Goal: Book appointment/travel/reservation

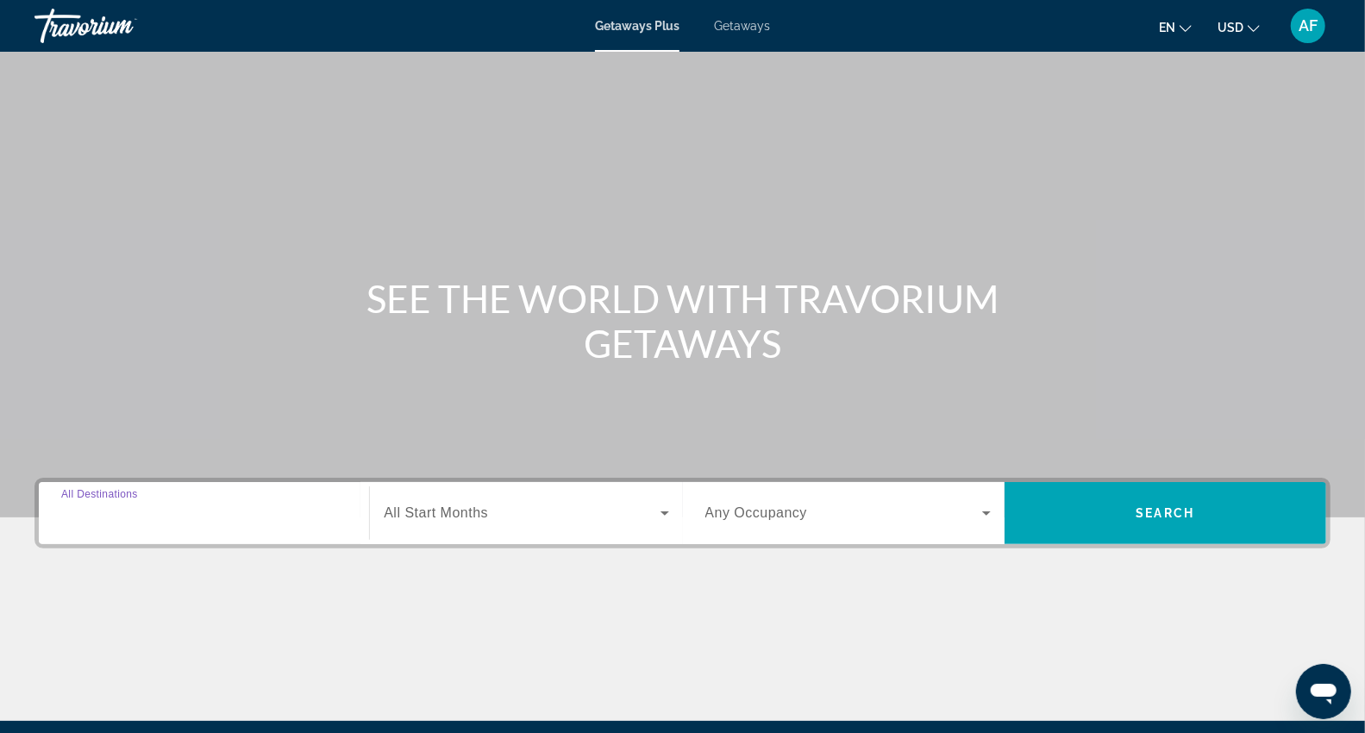
click at [209, 522] on input "Destination All Destinations" at bounding box center [203, 513] width 285 height 21
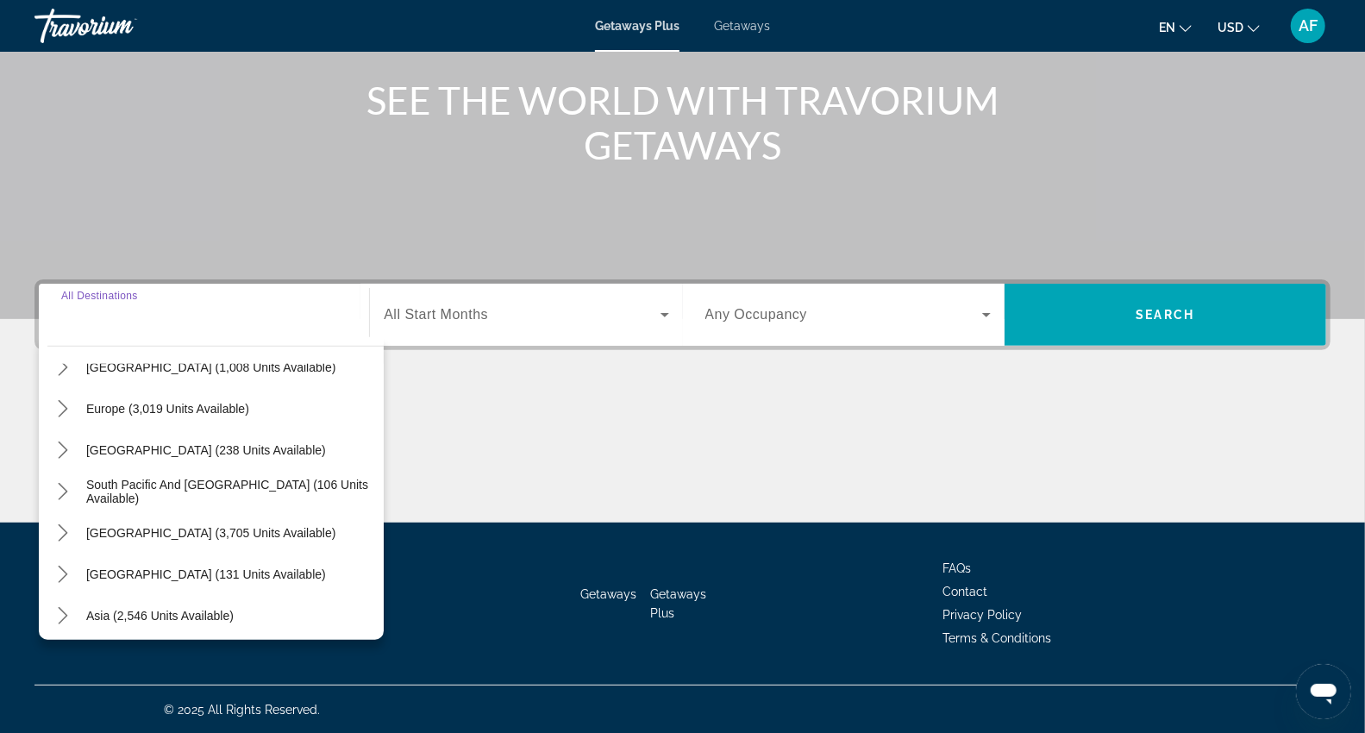
scroll to position [278, 0]
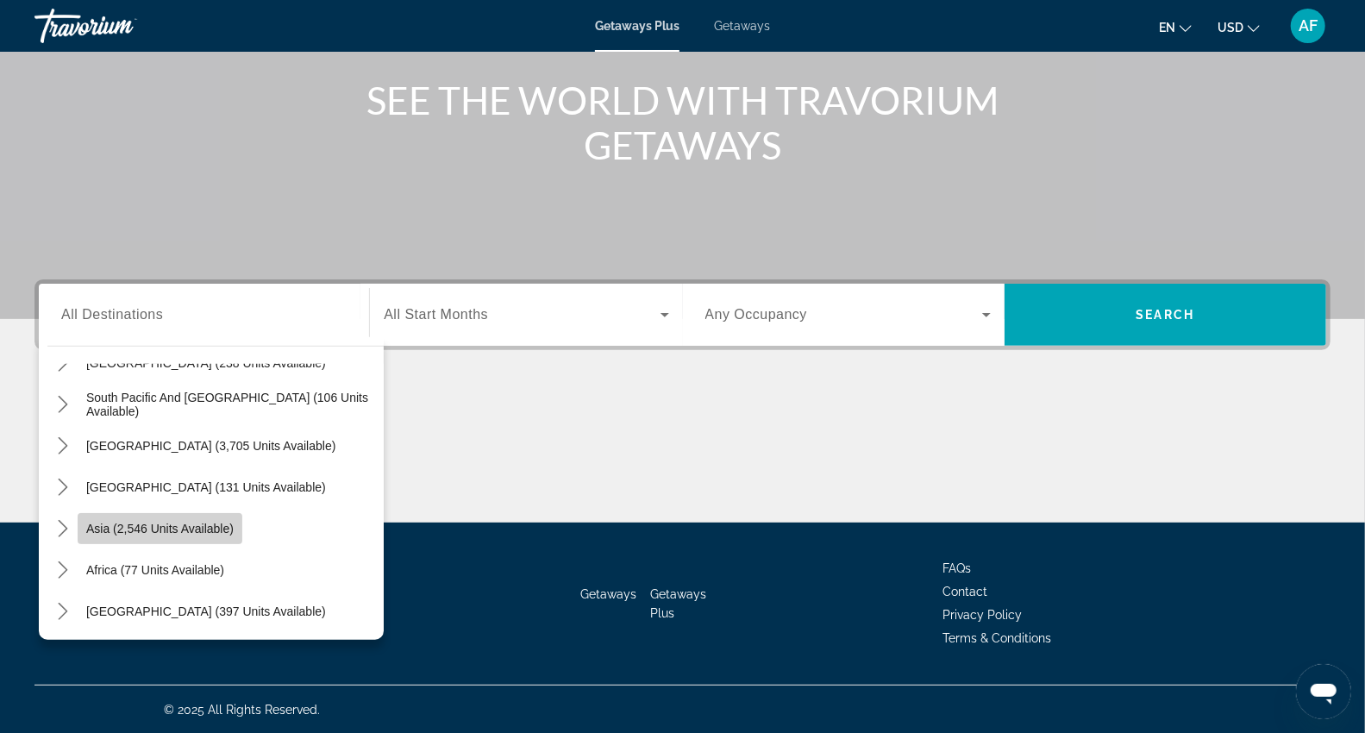
click at [191, 531] on span "Asia (2,546 units available)" at bounding box center [159, 529] width 147 height 14
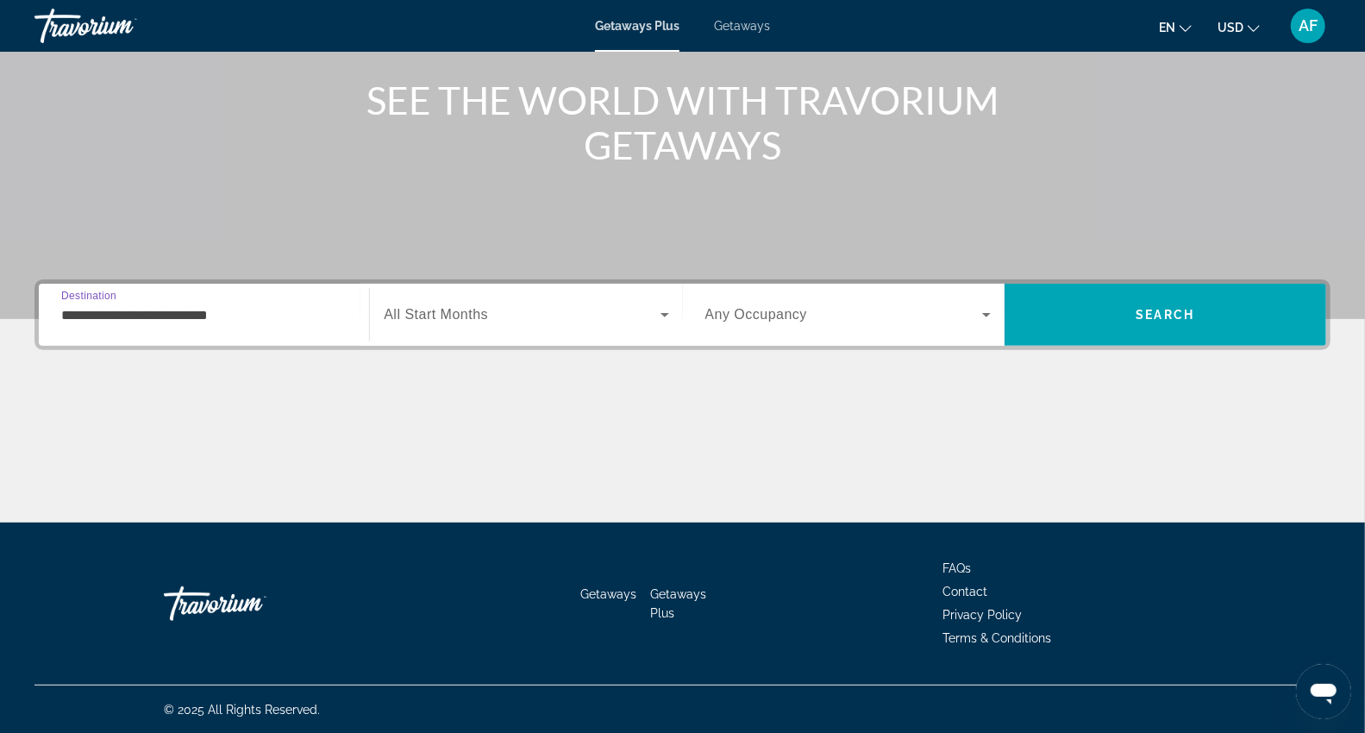
click at [265, 309] on input "**********" at bounding box center [203, 315] width 285 height 21
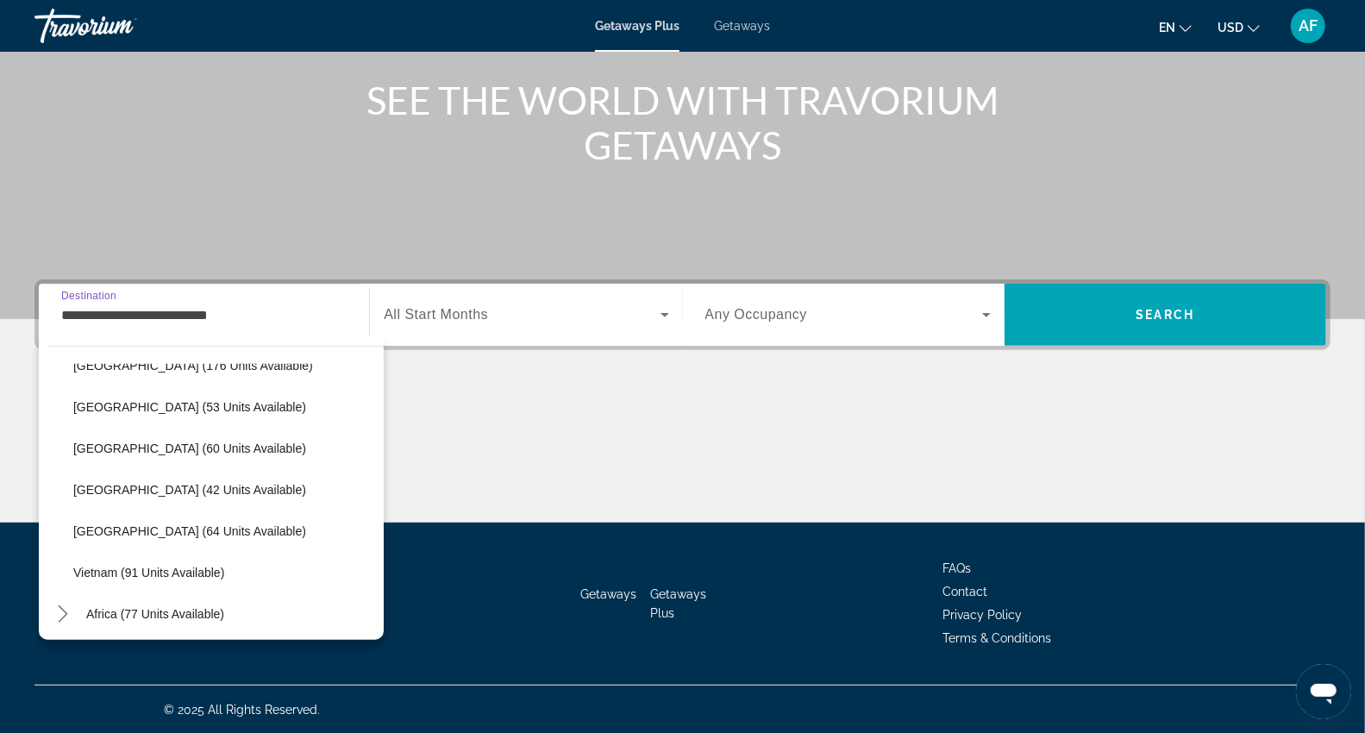
scroll to position [692, 0]
click at [62, 610] on icon "Toggle Middle East (397 units available) submenu" at bounding box center [62, 611] width 17 height 17
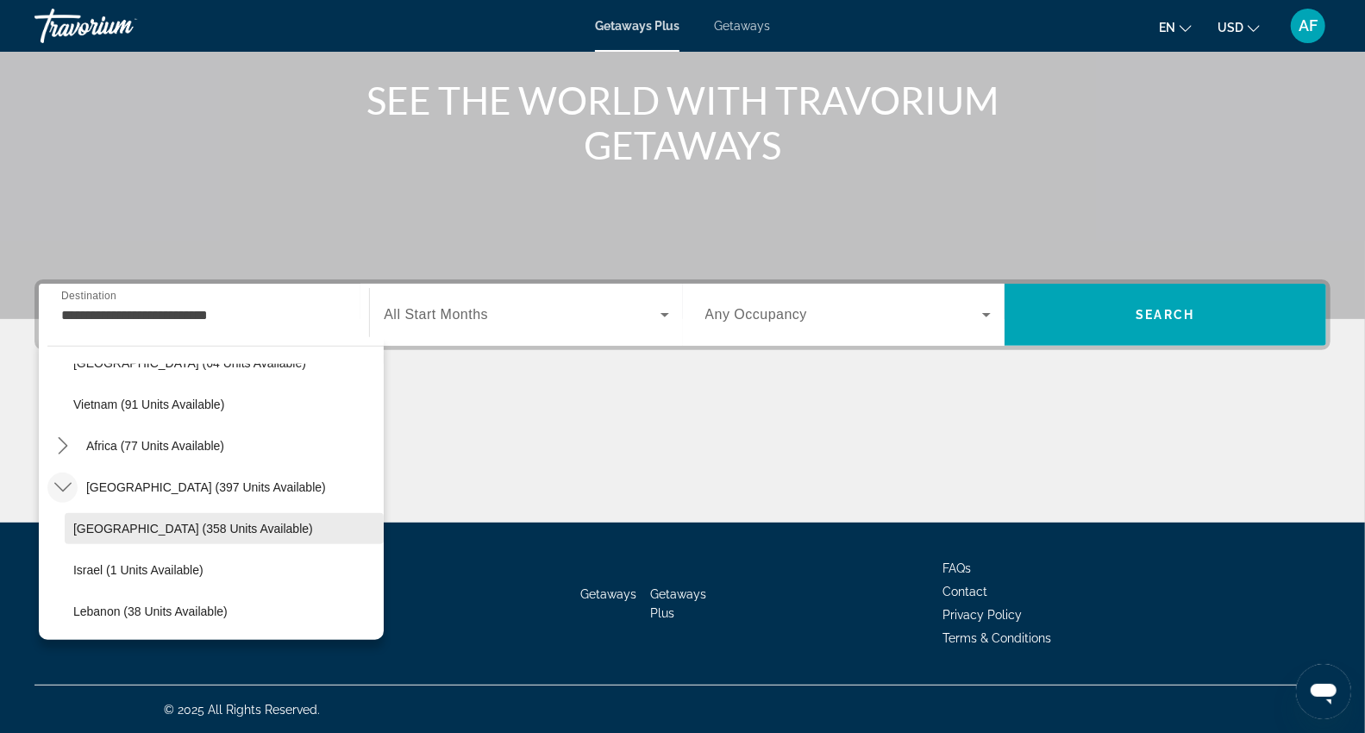
scroll to position [721, 0]
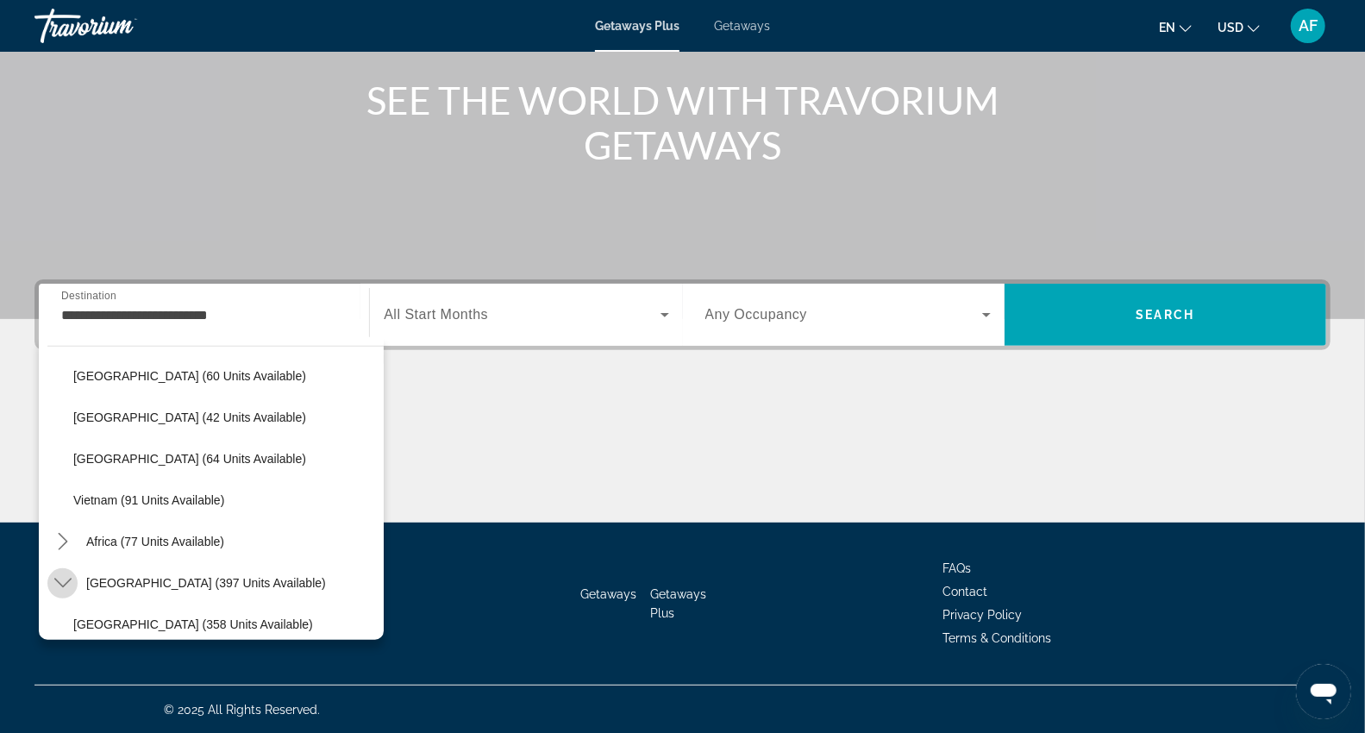
click at [61, 582] on icon "Toggle Middle East (397 units available) submenu" at bounding box center [62, 582] width 17 height 17
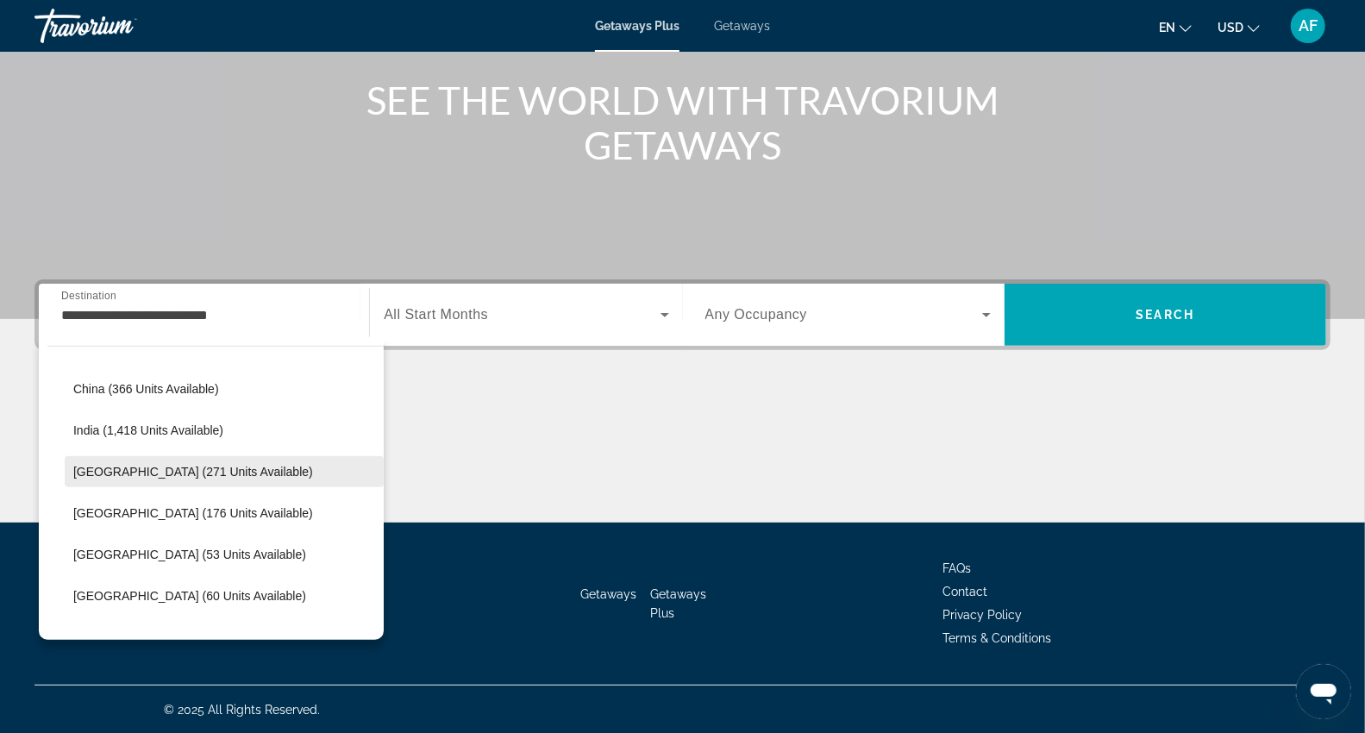
scroll to position [405, 0]
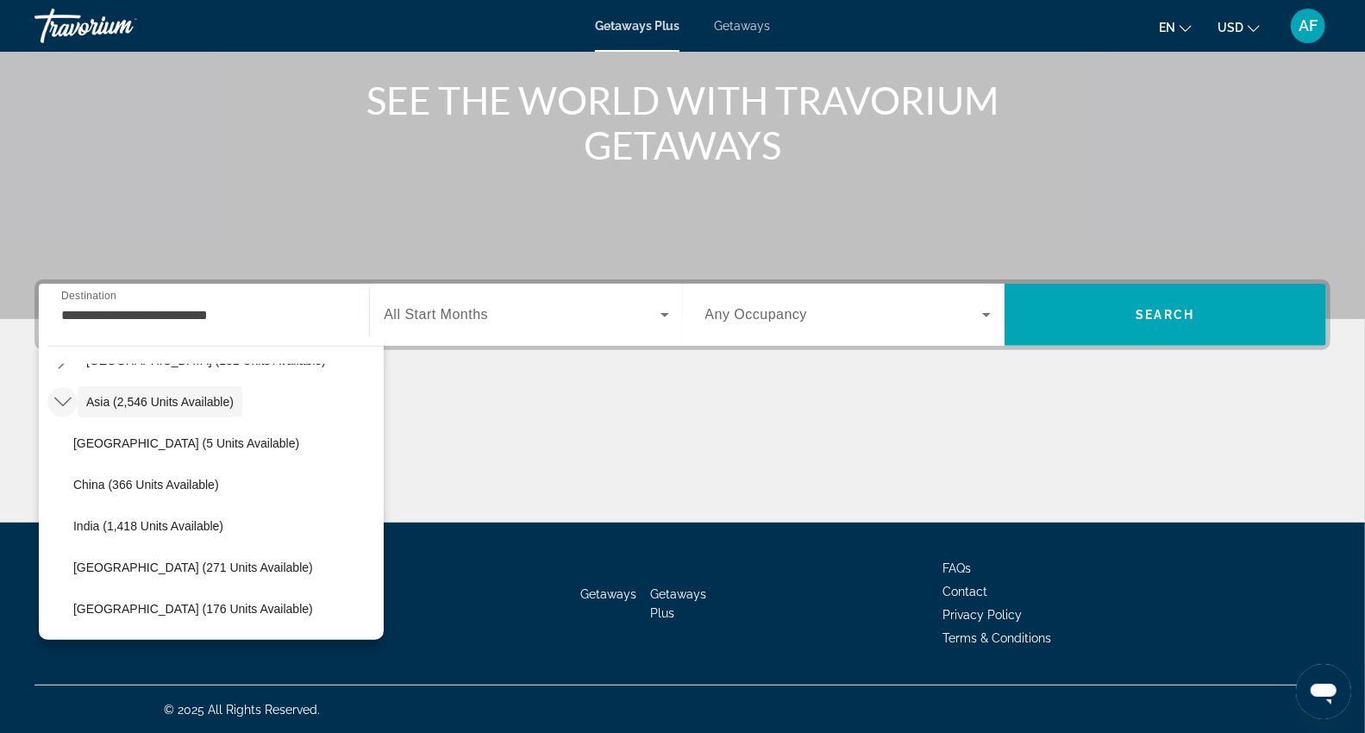
click at [56, 406] on icon "Toggle Asia (2,546 units available) submenu" at bounding box center [62, 401] width 17 height 17
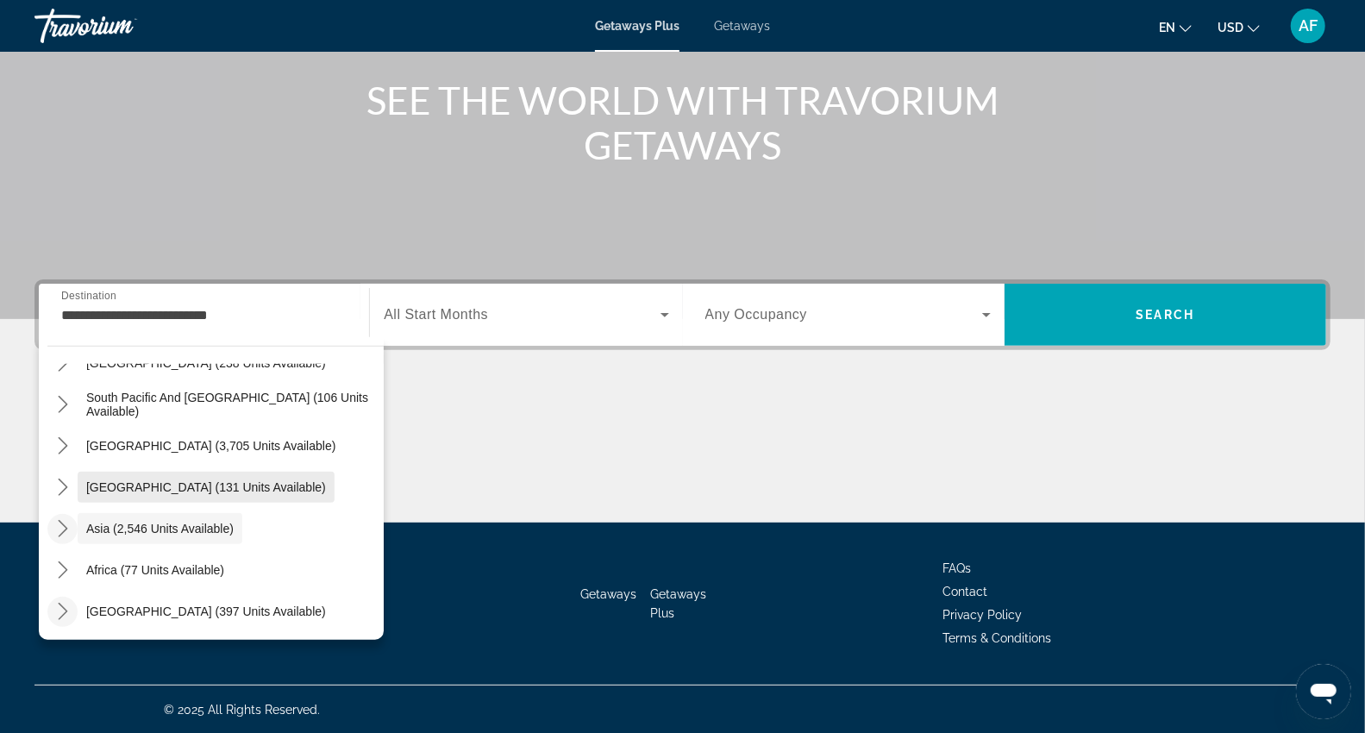
scroll to position [183, 0]
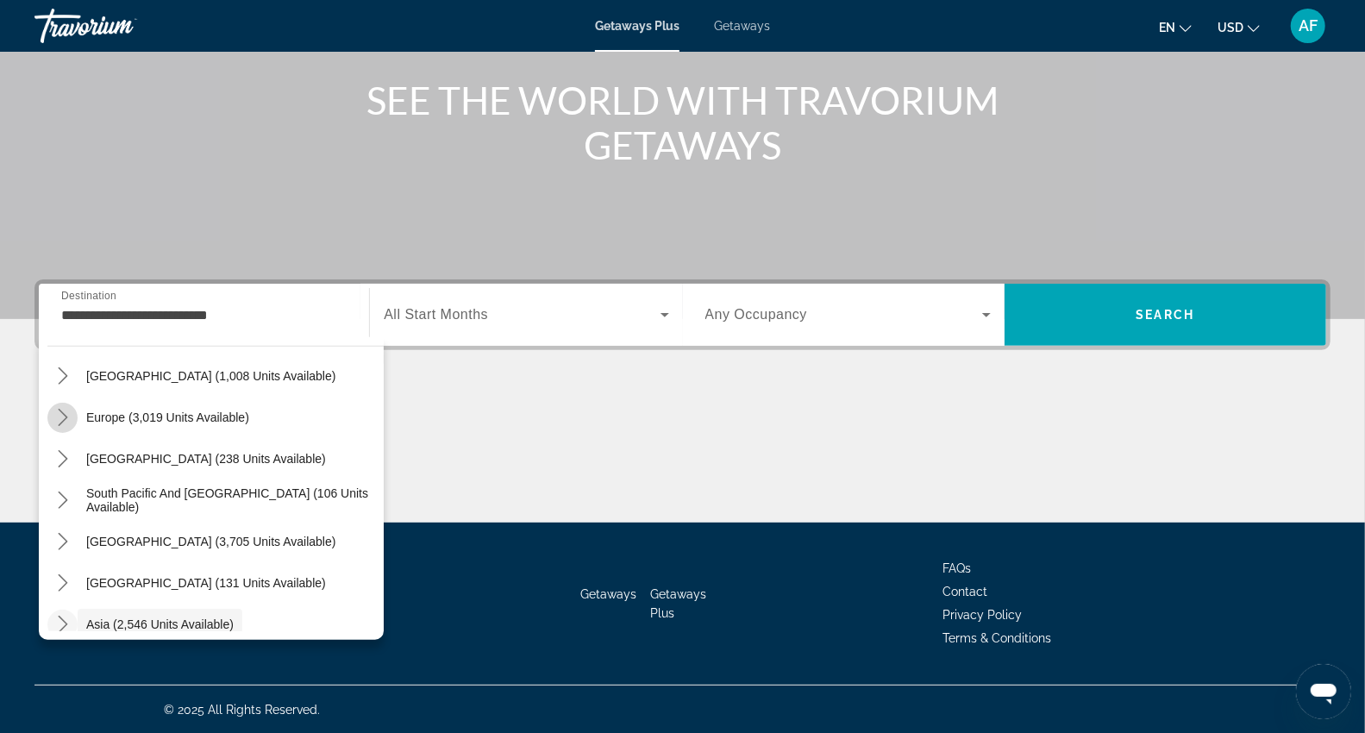
click at [59, 415] on icon "Toggle Europe (3,019 units available) submenu" at bounding box center [62, 417] width 17 height 17
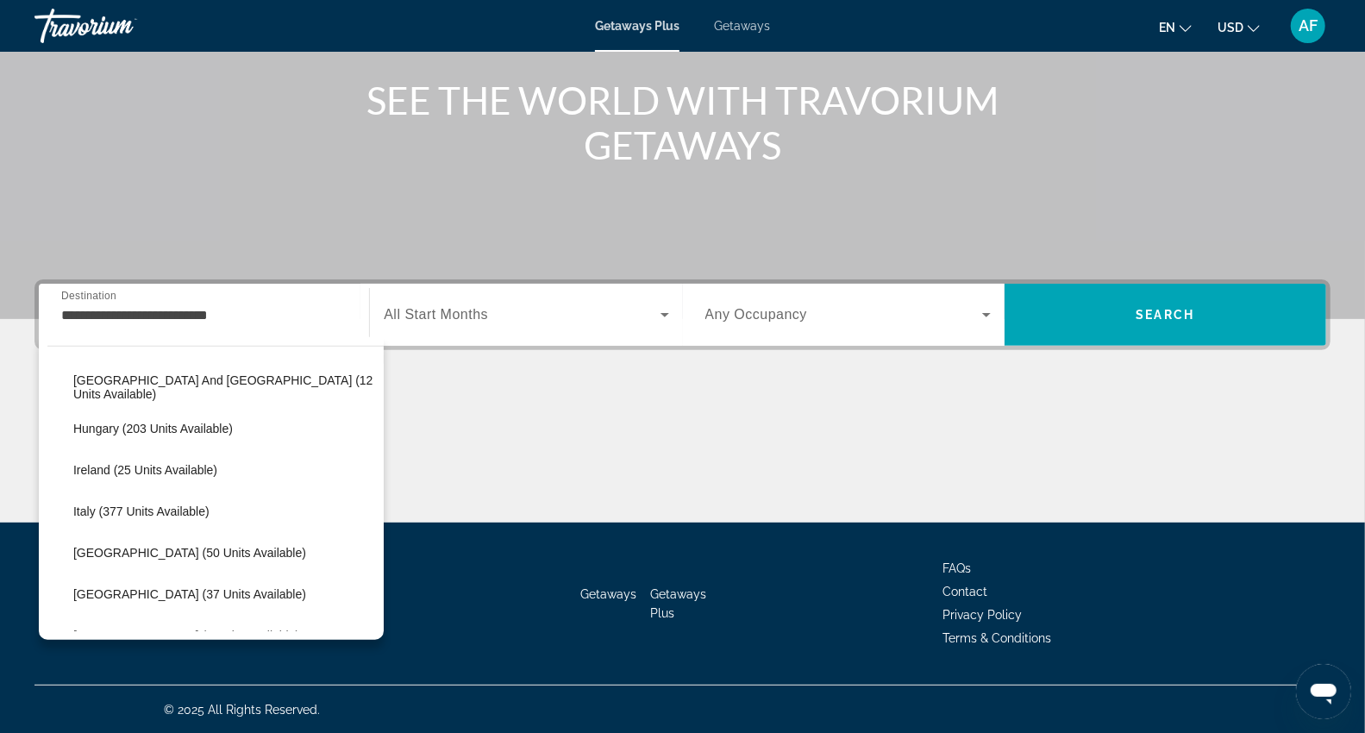
scroll to position [598, 0]
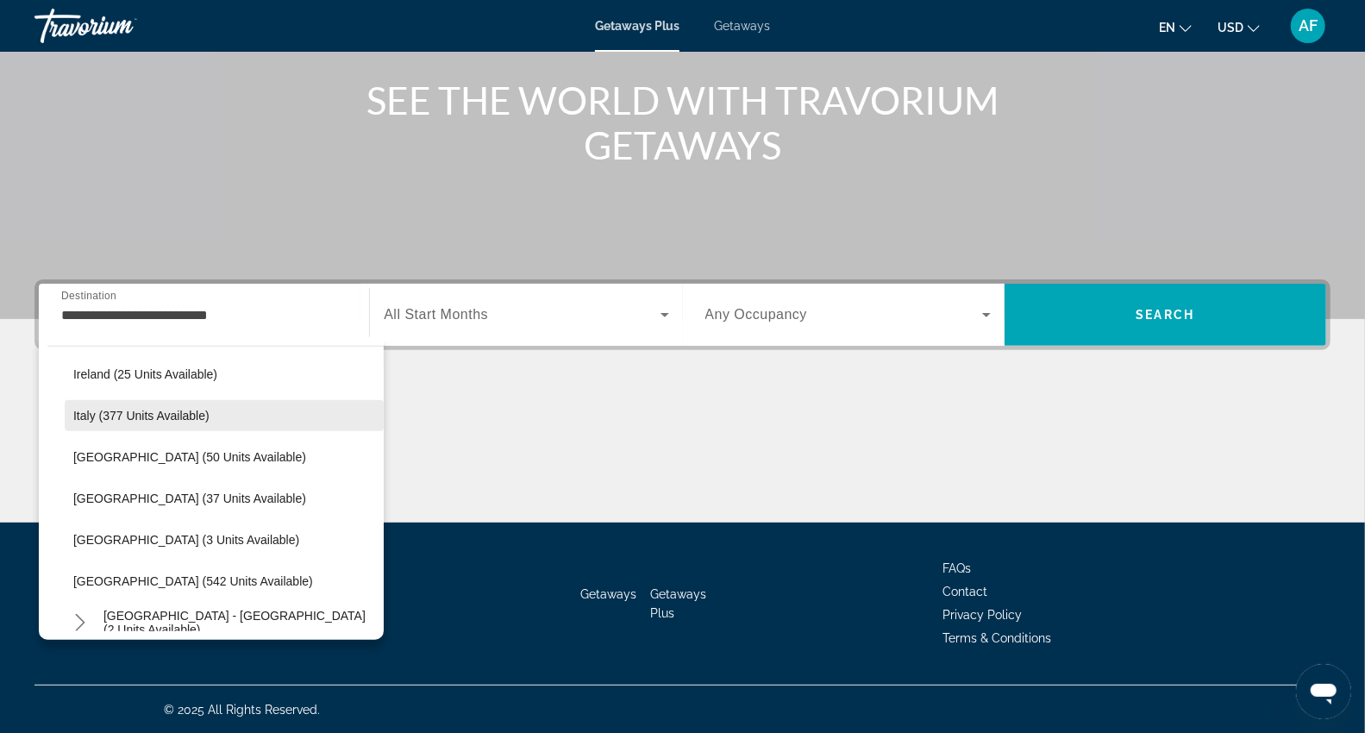
click at [104, 415] on span "Italy (377 units available)" at bounding box center [141, 416] width 136 height 14
type input "**********"
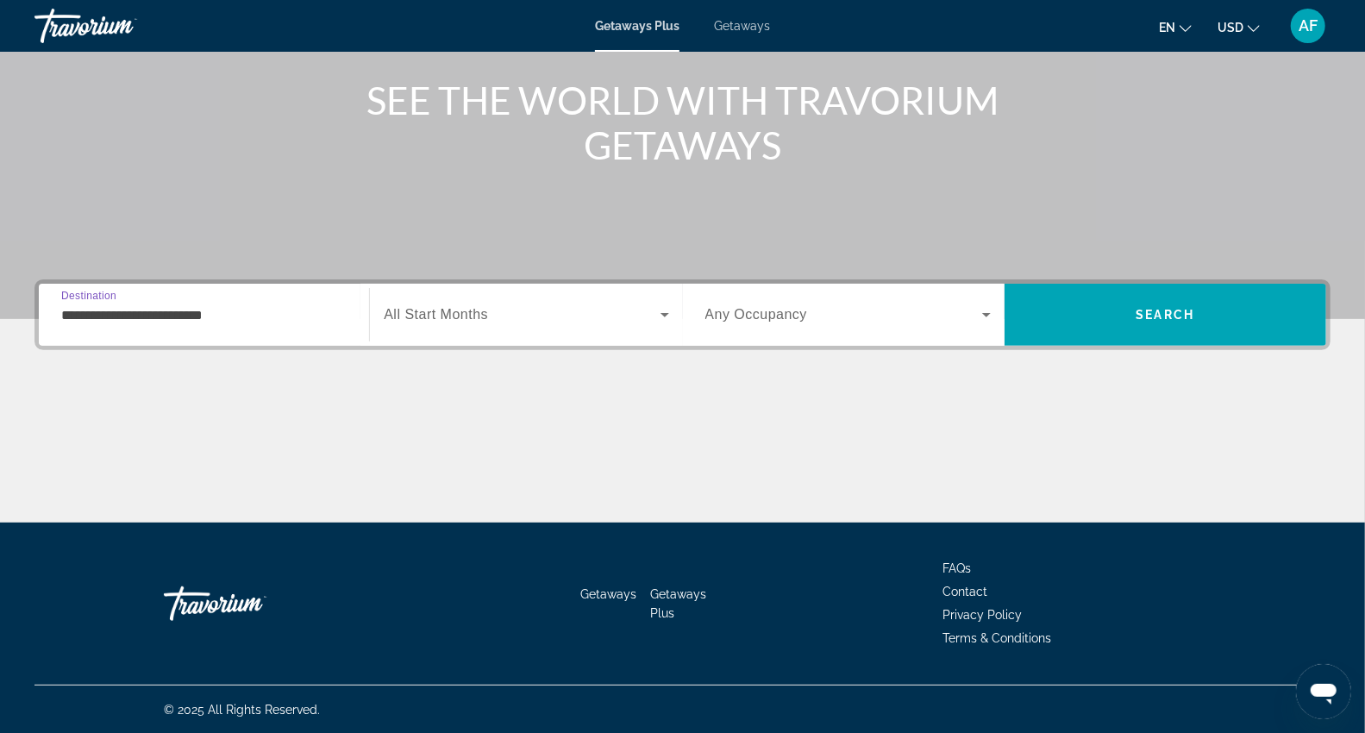
click at [539, 315] on span "Search widget" at bounding box center [522, 314] width 276 height 21
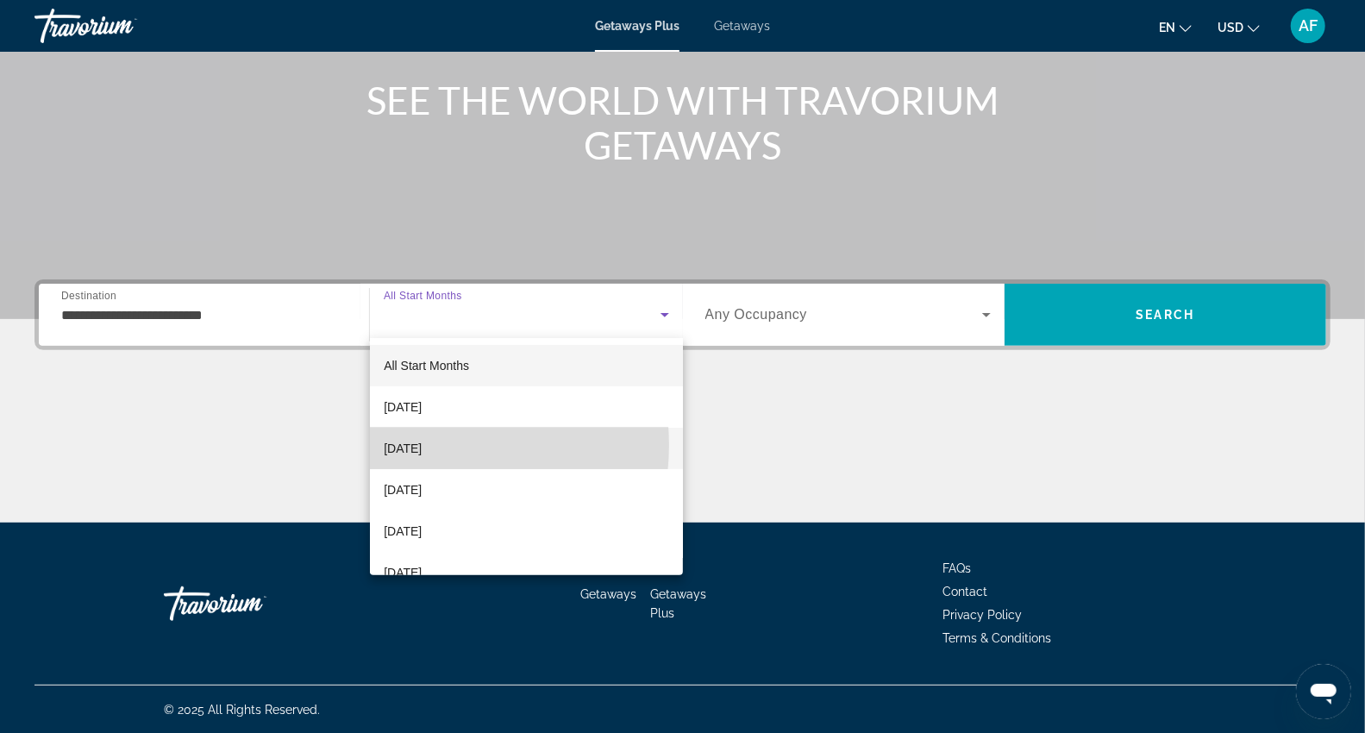
click at [422, 445] on span "[DATE]" at bounding box center [403, 448] width 38 height 21
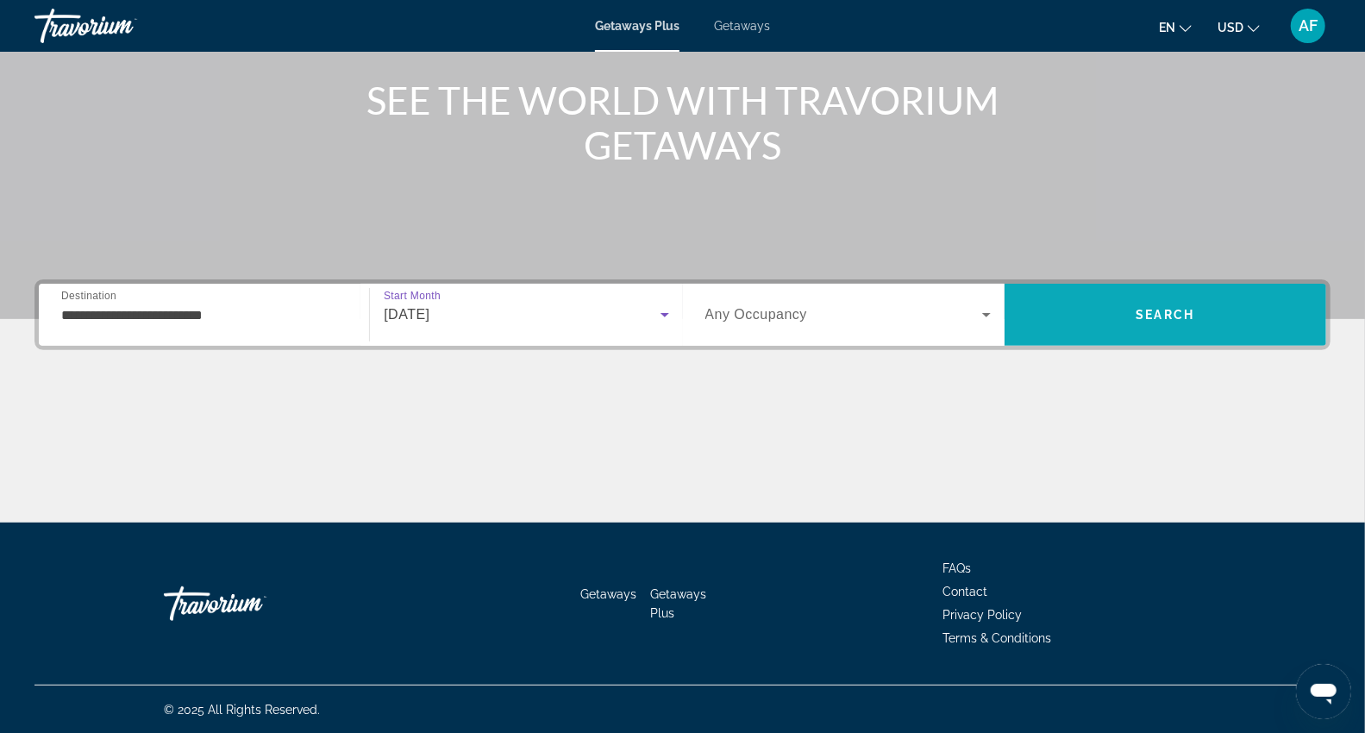
click at [1159, 303] on span "Search" at bounding box center [1165, 314] width 322 height 41
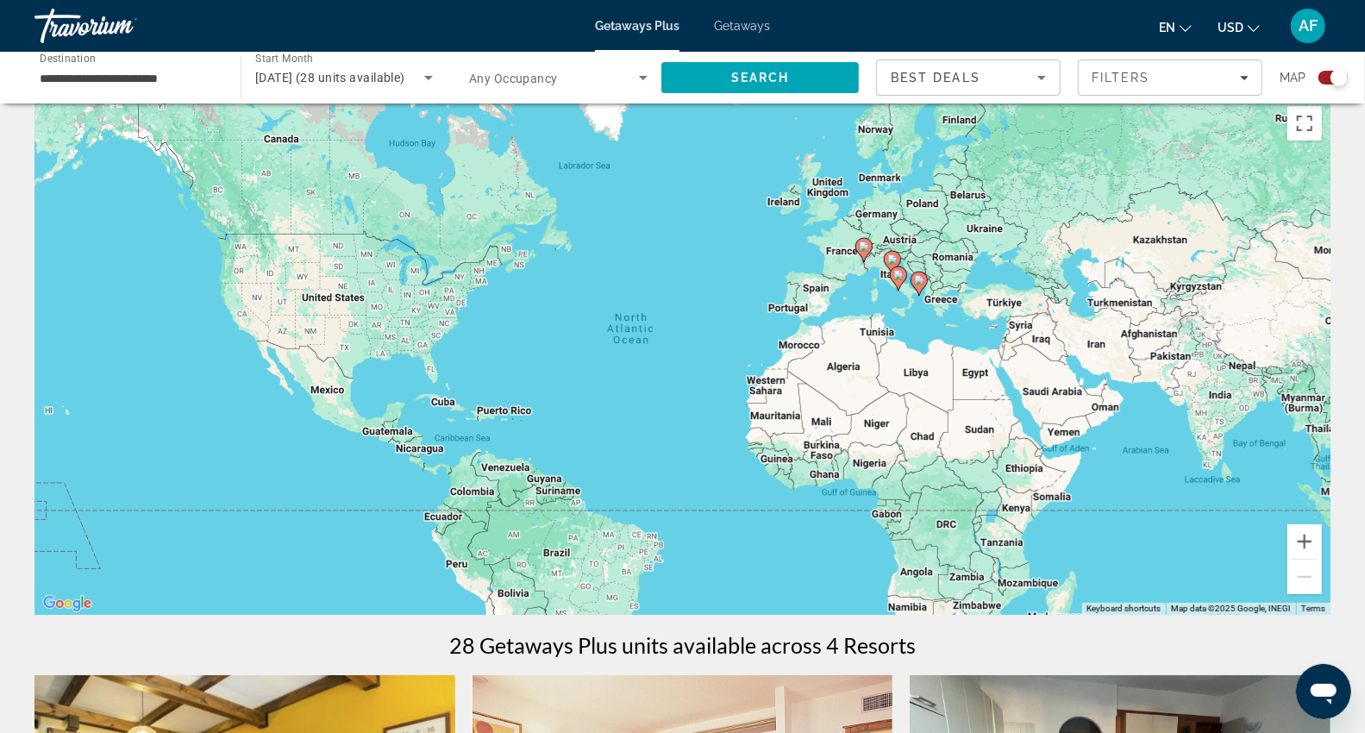
scroll to position [14, 0]
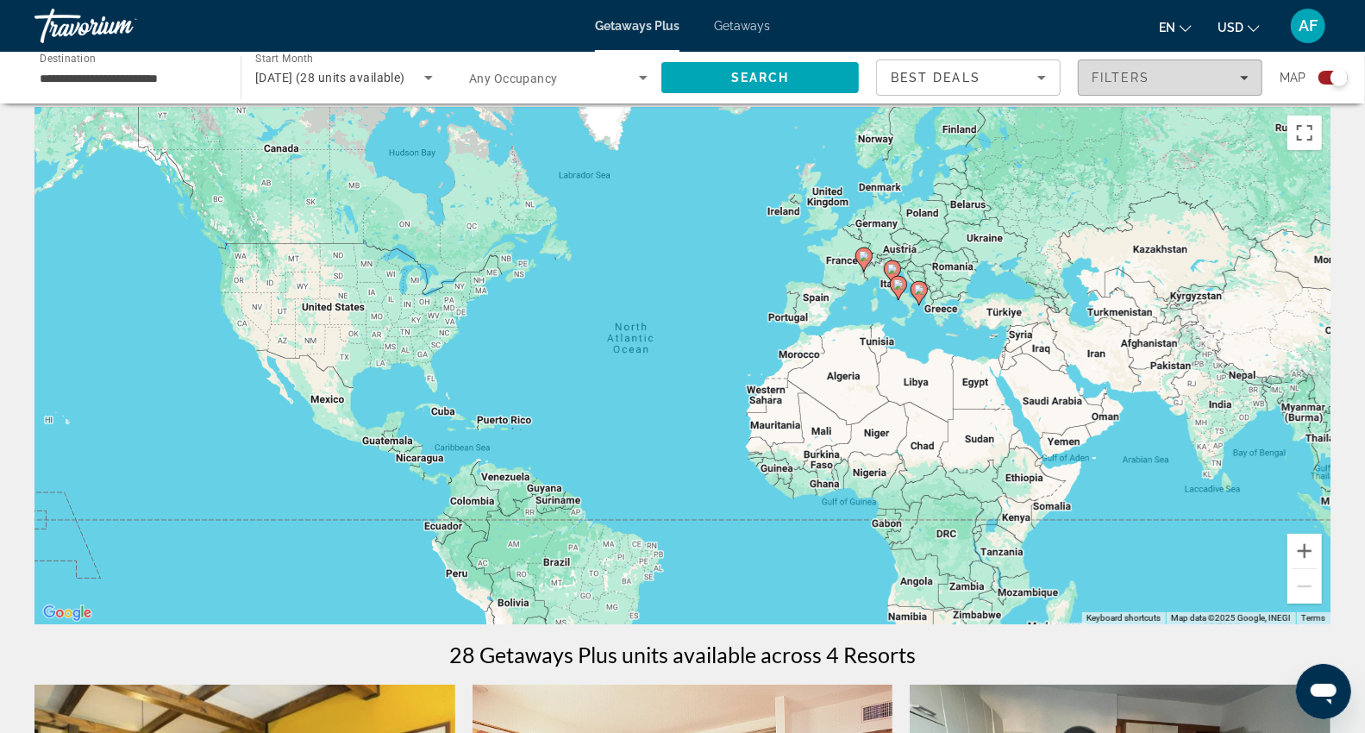
click at [1243, 78] on icon "Filters" at bounding box center [1244, 78] width 9 height 4
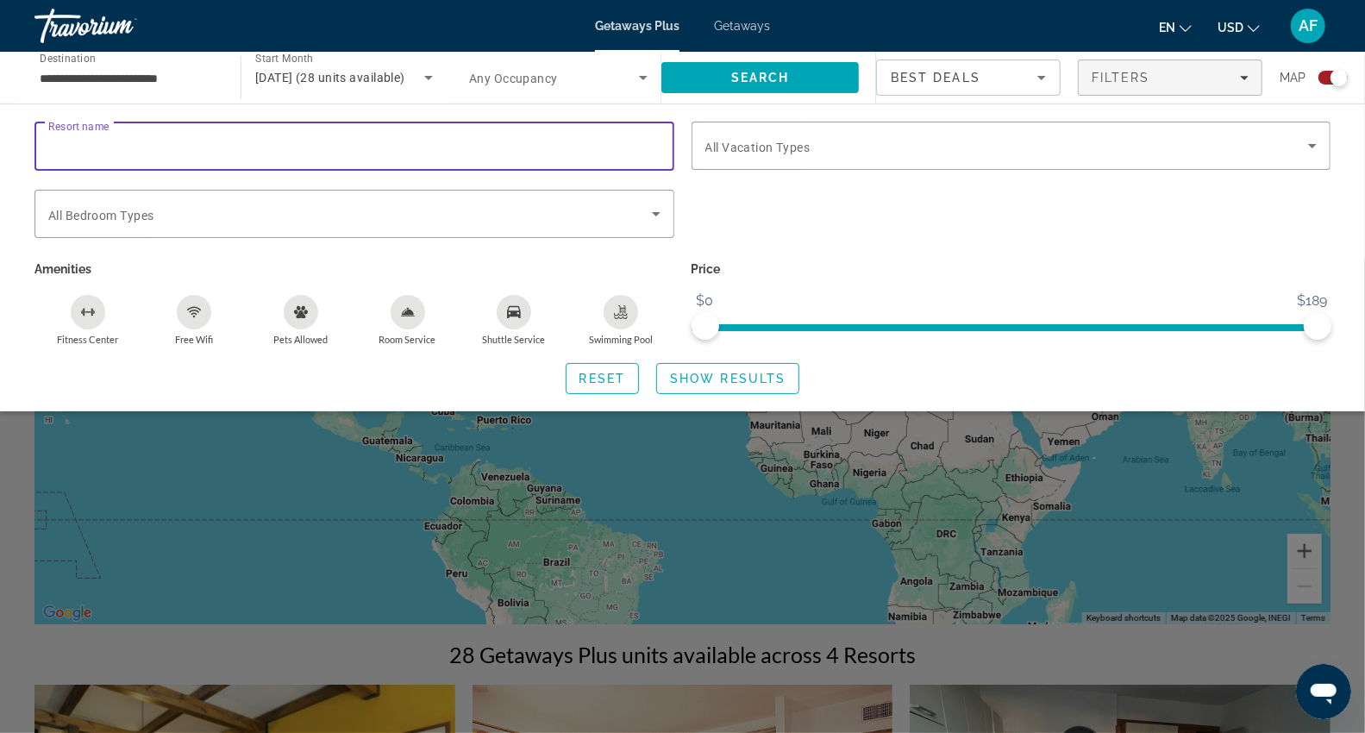
click at [397, 145] on input "Resort name" at bounding box center [354, 146] width 612 height 21
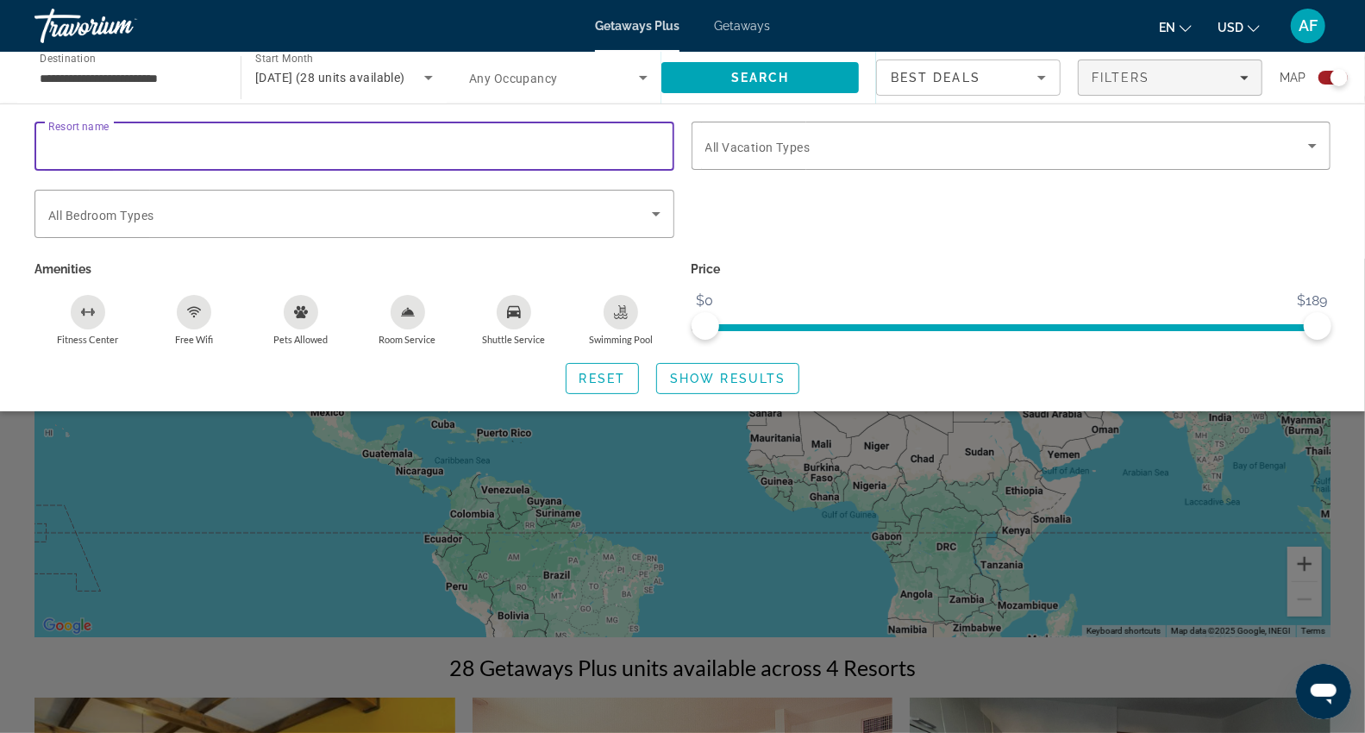
scroll to position [0, 0]
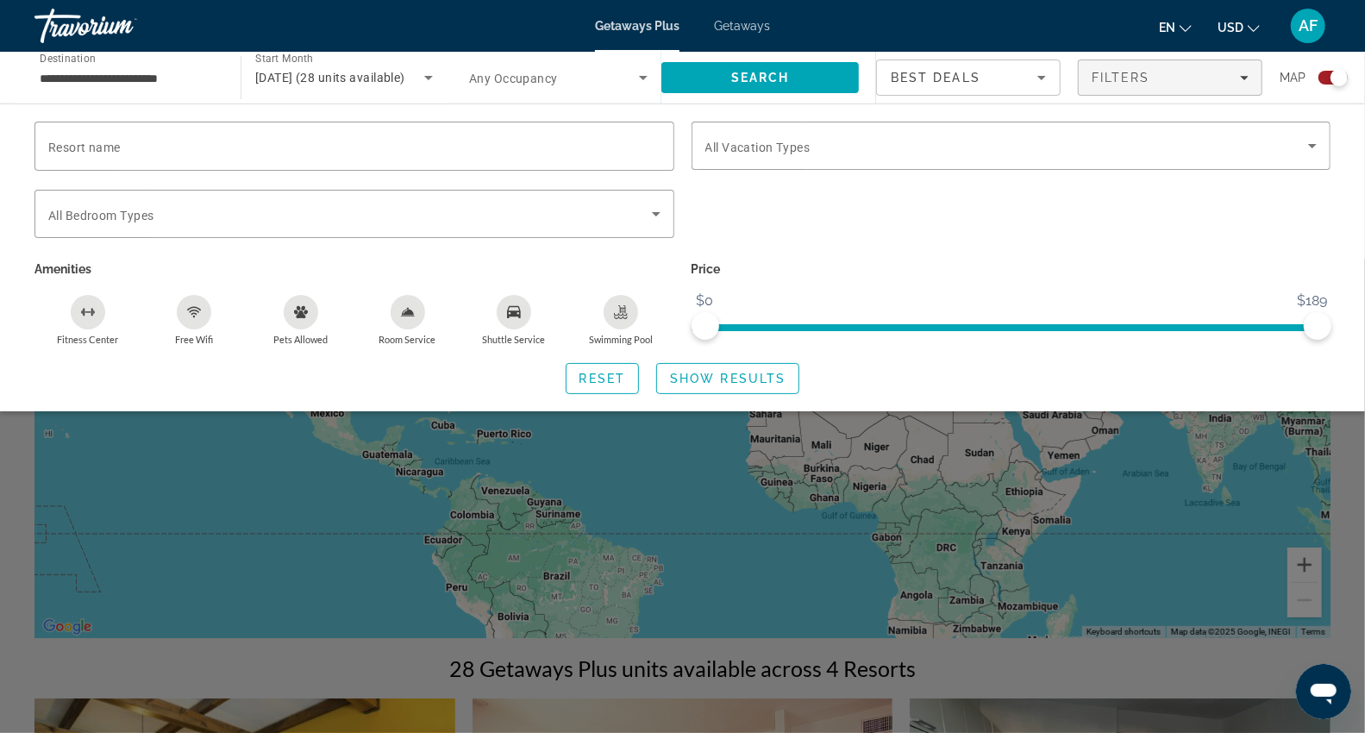
click at [677, 524] on div "Search widget" at bounding box center [682, 496] width 1365 height 474
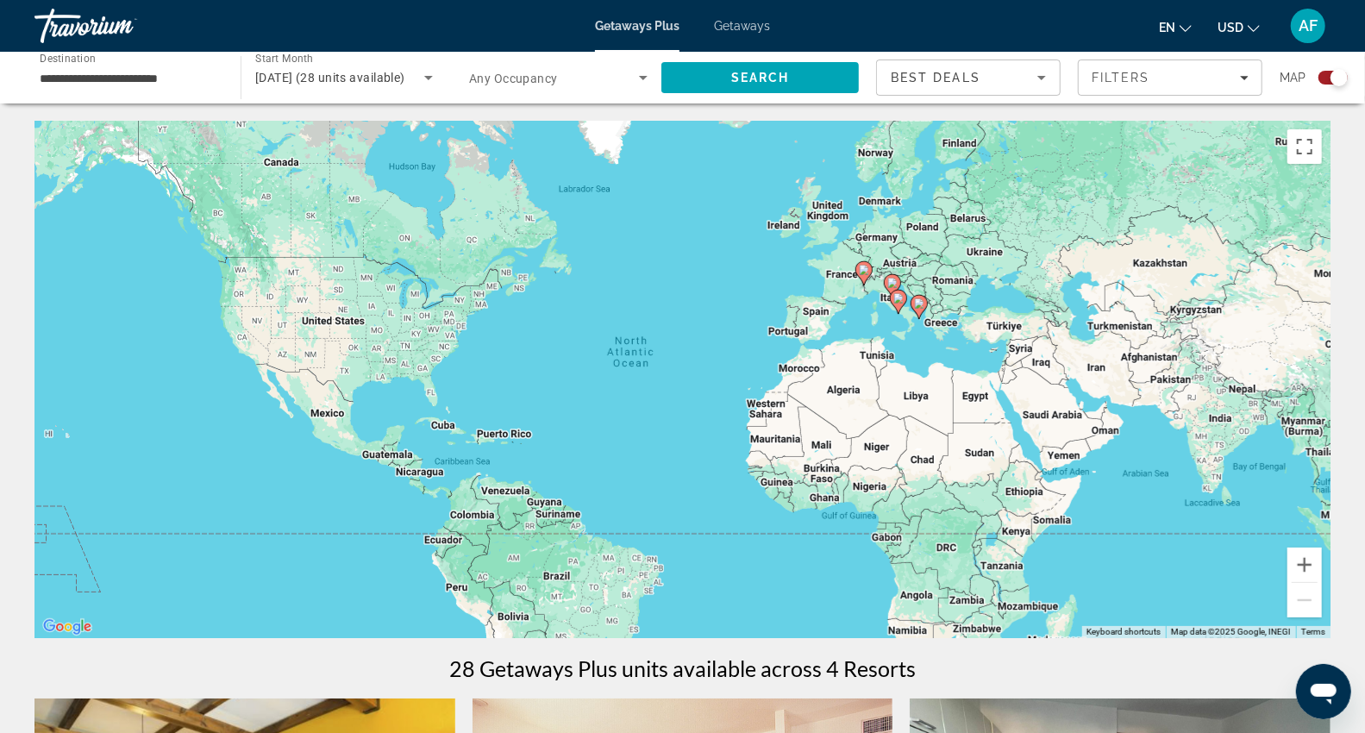
click at [897, 297] on image "Main content" at bounding box center [898, 298] width 10 height 10
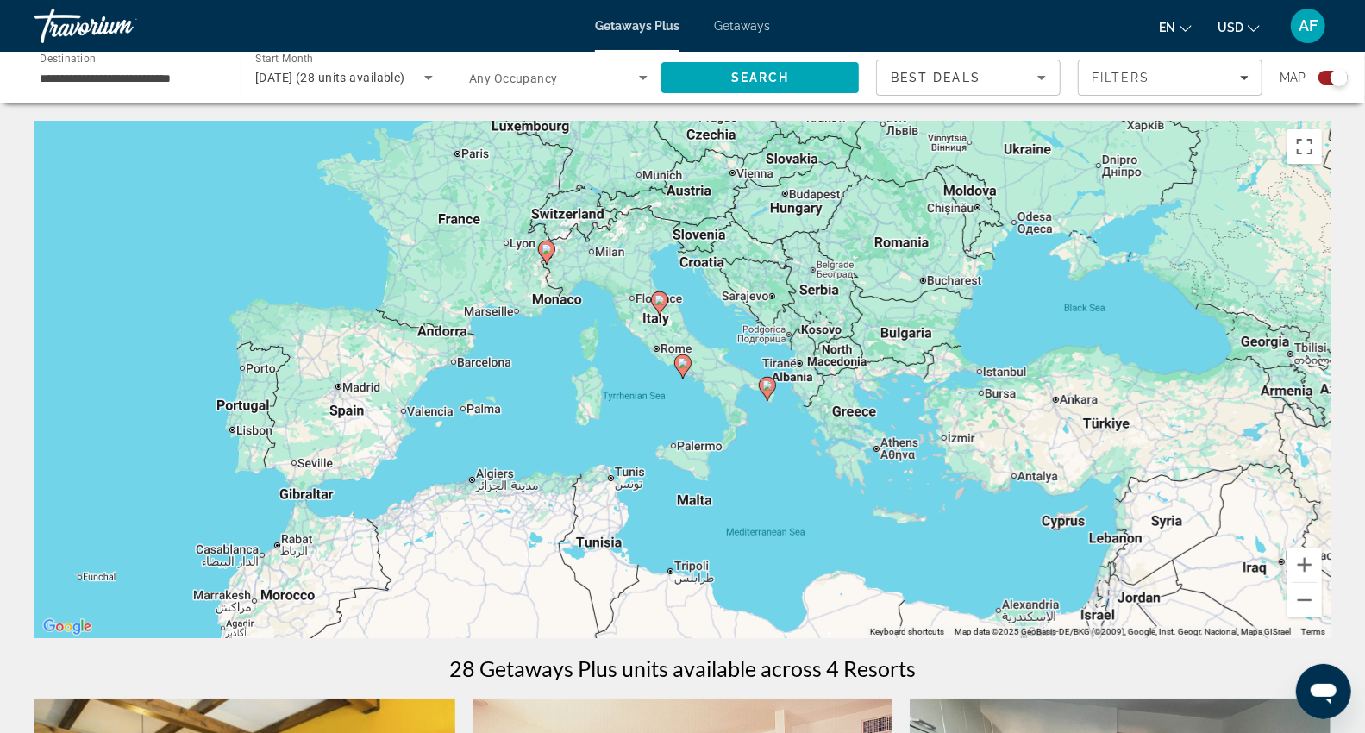
click at [679, 363] on image "Main content" at bounding box center [683, 363] width 10 height 10
type input "**********"
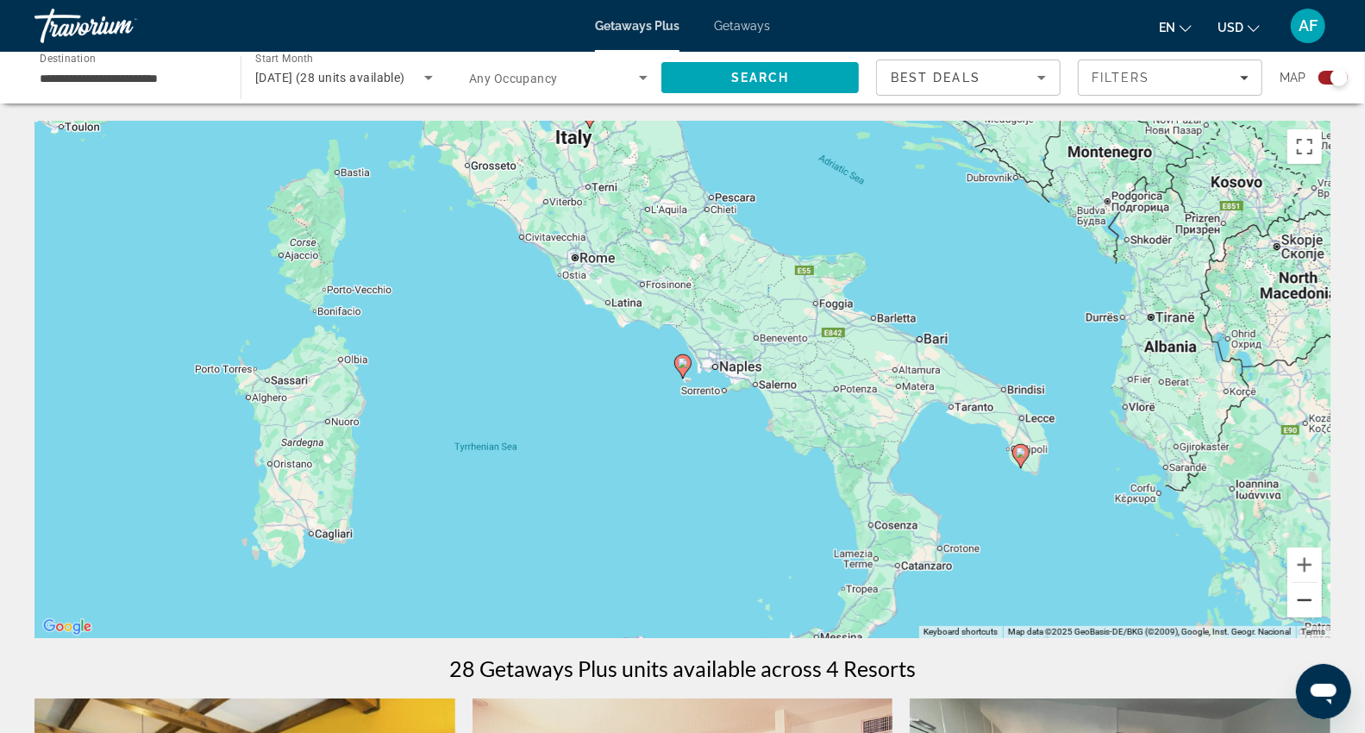
click at [1304, 603] on button "Zoom out" at bounding box center [1304, 600] width 34 height 34
